Goal: Communication & Community: Answer question/provide support

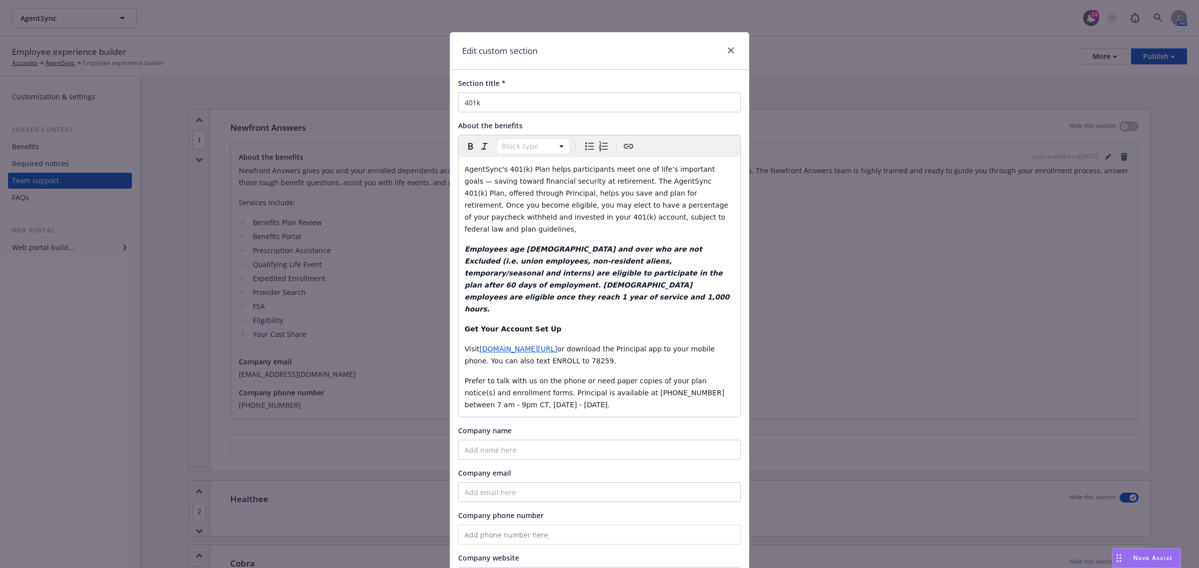
scroll to position [1562, 0]
click at [1156, 561] on span "Nova Assist" at bounding box center [1152, 558] width 39 height 8
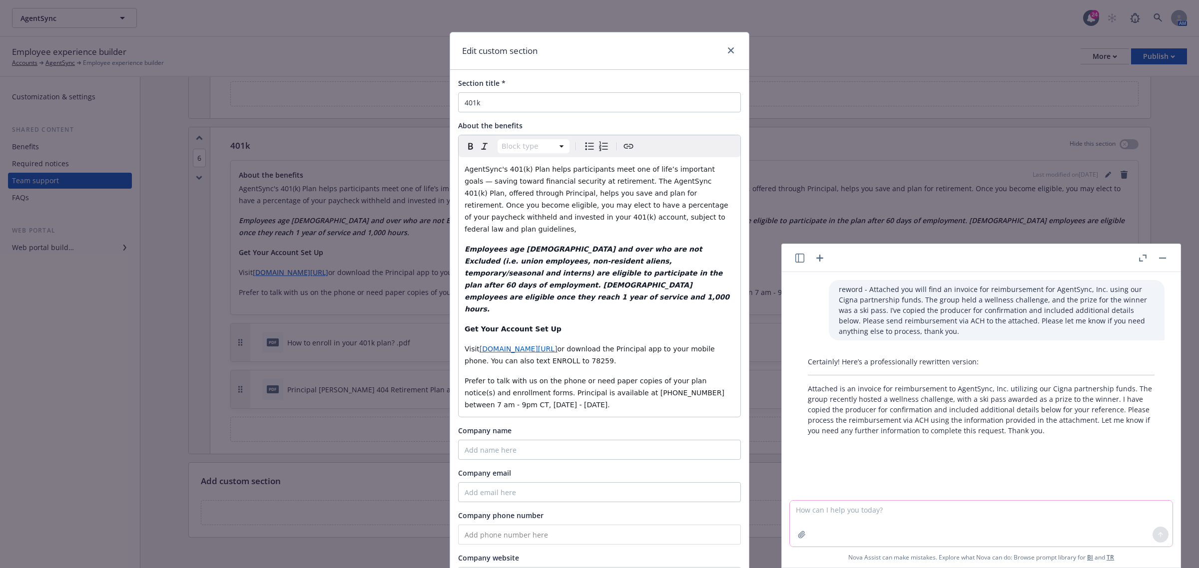
click at [888, 511] on textarea at bounding box center [981, 524] width 383 height 46
paste textarea "Lore ips’do sita! Consecte adi elitseddo eiusmodt Incidid Utlab’e DOL magna. Al…"
type textarea "loremi - Dolo sit’am cons! Adipisci eli seddoeius temporin Utlabor Etdol’m ALI …"
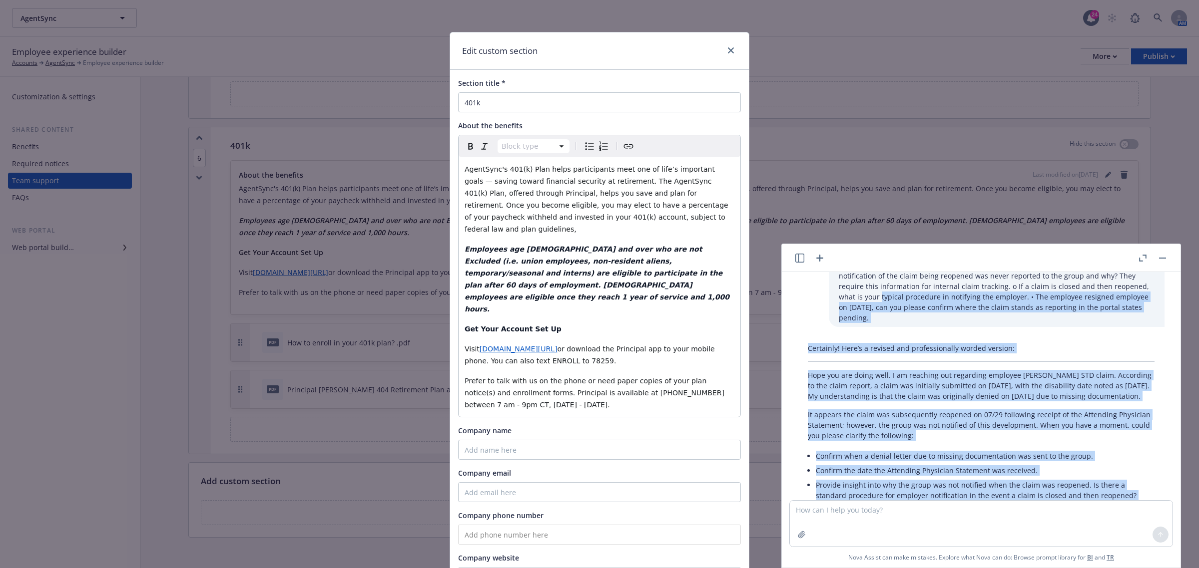
scroll to position [281, 0]
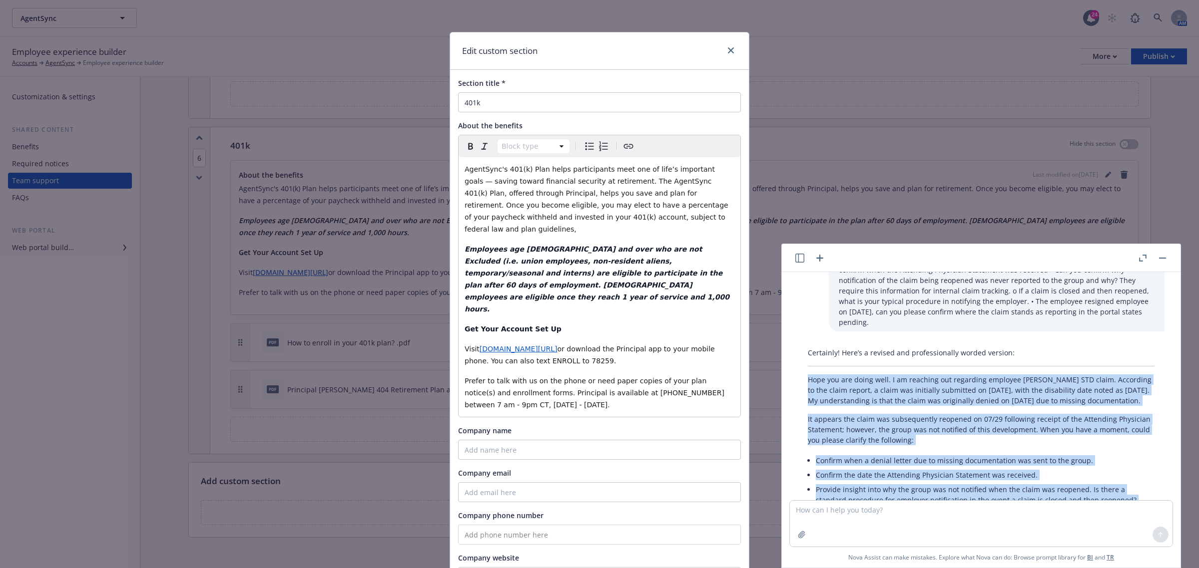
drag, startPoint x: 838, startPoint y: 468, endPoint x: 800, endPoint y: 368, distance: 107.5
click at [800, 368] on div "Certainly! Here’s a revised and professionally worded version: Hope you are doi…" at bounding box center [981, 455] width 367 height 222
copy div "Lore ips dol sitam cons. A el seddoeiu tem incididun utlabore Etdolor Magna’a E…"
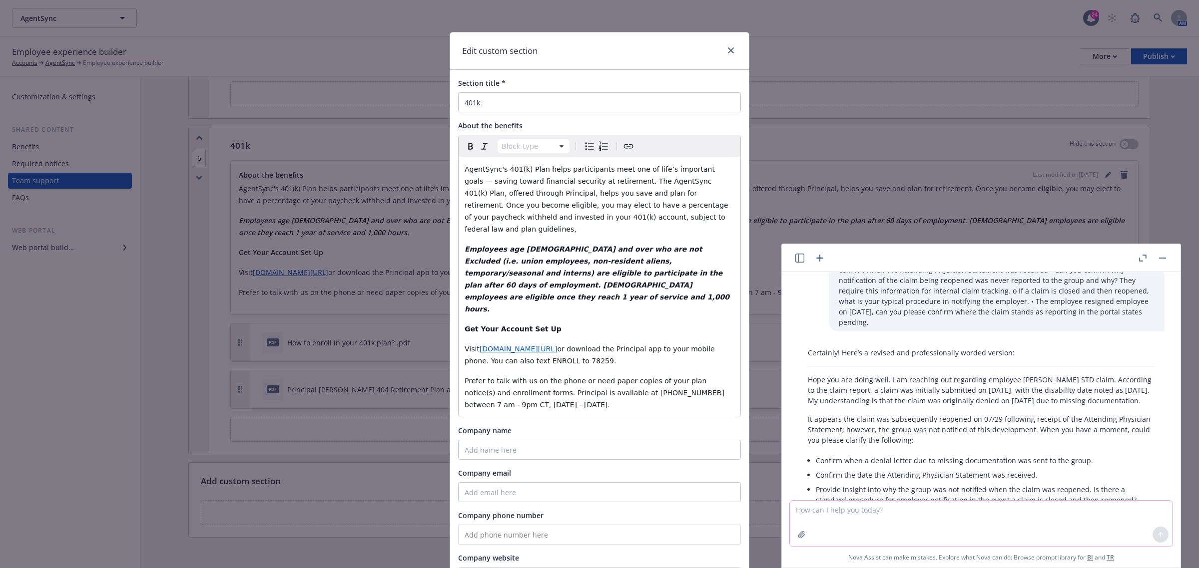
click at [1052, 513] on textarea at bounding box center [981, 524] width 383 height 46
paste textarea "With all of the below not having updated branding, can you please start flippin…"
type textarea "reword - With all of the below not having updated branding, can you please star…"
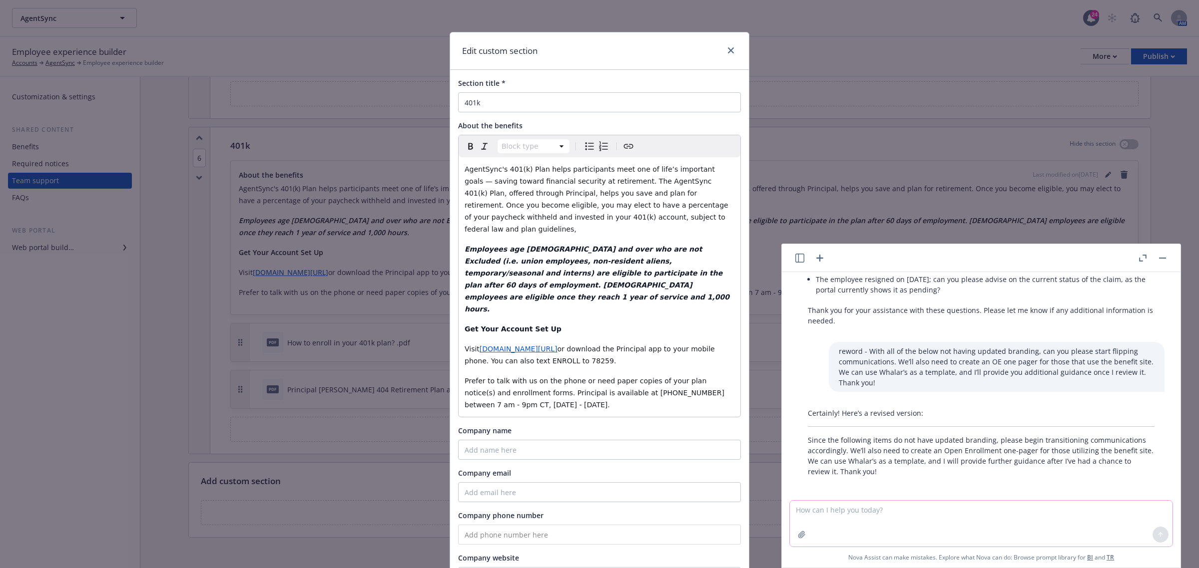
scroll to position [521, 0]
click at [883, 471] on p "Since the following items do not have updated branding, please begin transition…" at bounding box center [981, 452] width 347 height 42
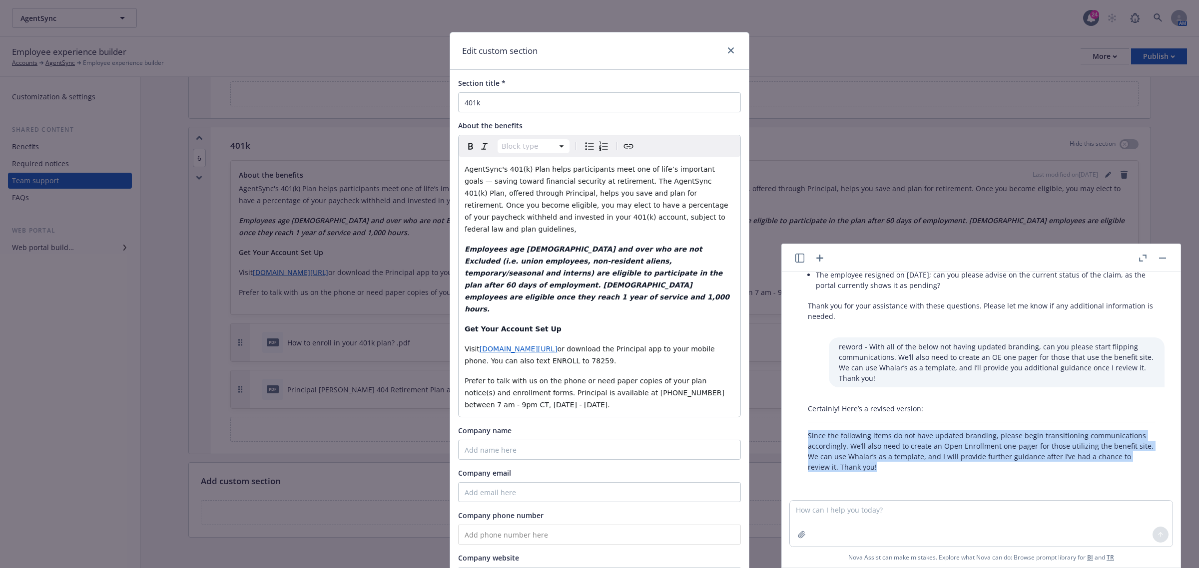
drag, startPoint x: 848, startPoint y: 466, endPoint x: 809, endPoint y: 438, distance: 48.0
click at [809, 438] on p "Since the following items do not have updated branding, please begin transition…" at bounding box center [981, 452] width 347 height 42
copy p "Since the following items do not have updated branding, please begin transition…"
